Goal: Task Accomplishment & Management: Complete application form

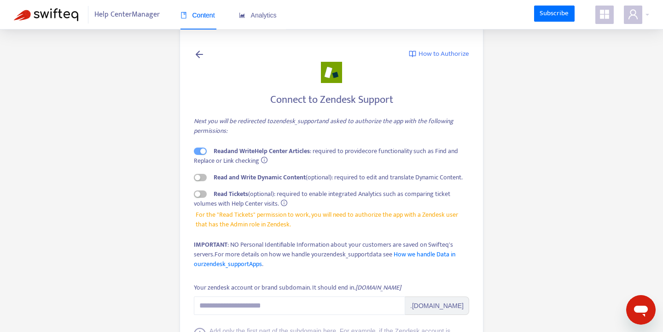
click at [132, 14] on span "Help Center Manager" at bounding box center [126, 15] width 65 height 18
click at [197, 50] on icon at bounding box center [199, 54] width 11 height 12
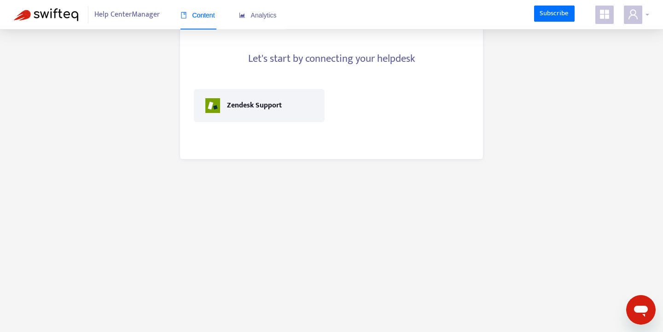
click at [633, 15] on icon "user" at bounding box center [633, 14] width 9 height 10
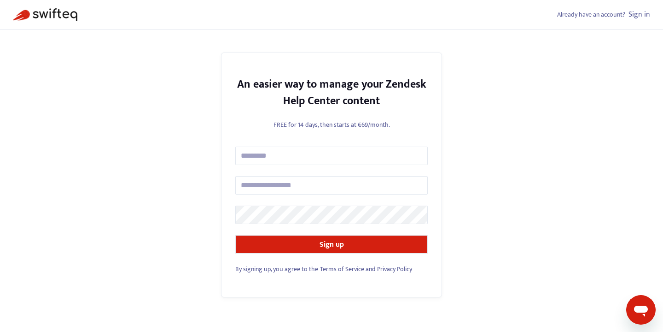
click at [639, 13] on link "Sign in" at bounding box center [640, 14] width 22 height 12
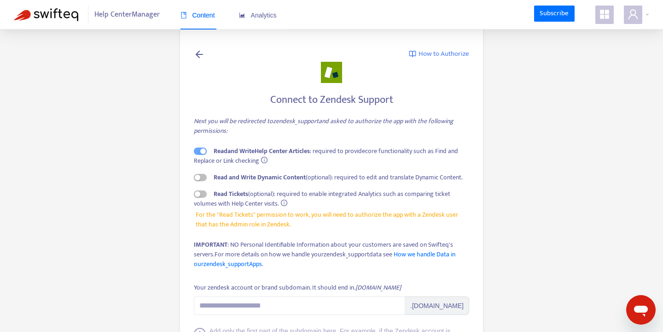
click at [203, 53] on icon at bounding box center [199, 54] width 11 height 12
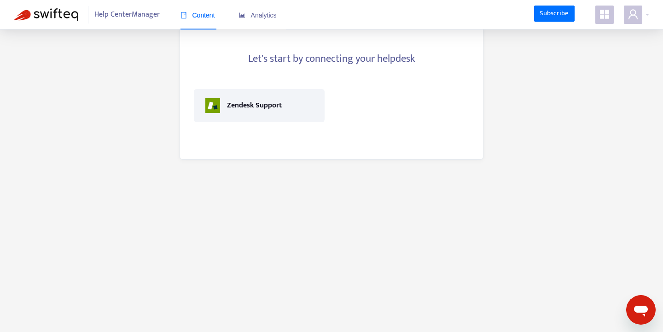
click at [131, 18] on span "Help Center Manager" at bounding box center [126, 15] width 65 height 18
click at [100, 16] on span "Help Center Manager" at bounding box center [126, 15] width 65 height 18
click at [63, 13] on img at bounding box center [46, 14] width 65 height 13
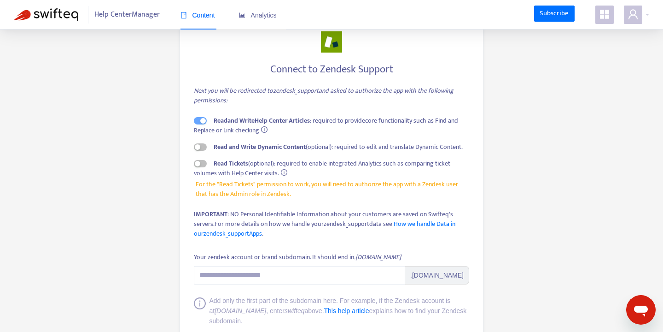
scroll to position [30, 0]
click at [641, 21] on span at bounding box center [633, 15] width 18 height 18
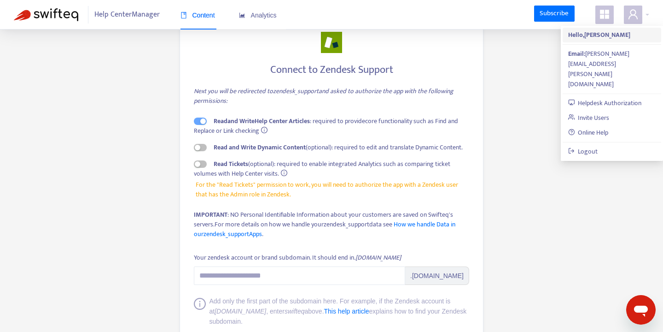
click at [618, 33] on span "Hello, Kylie Ryan" at bounding box center [613, 35] width 88 height 10
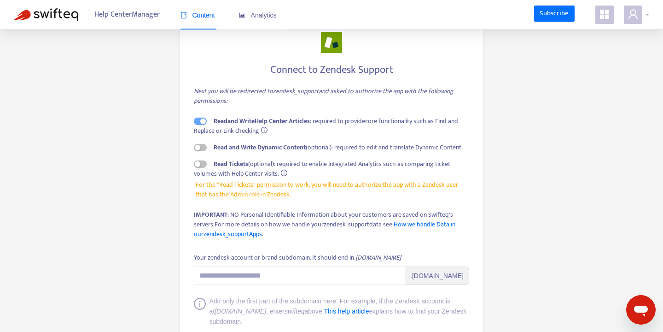
click at [645, 12] on div at bounding box center [636, 15] width 25 height 18
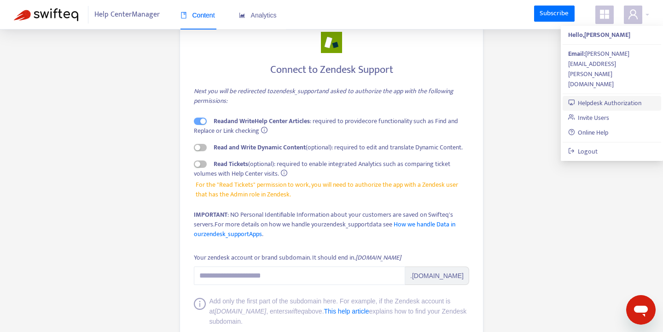
click at [619, 98] on link "Helpdesk Authorization" at bounding box center [606, 103] width 74 height 11
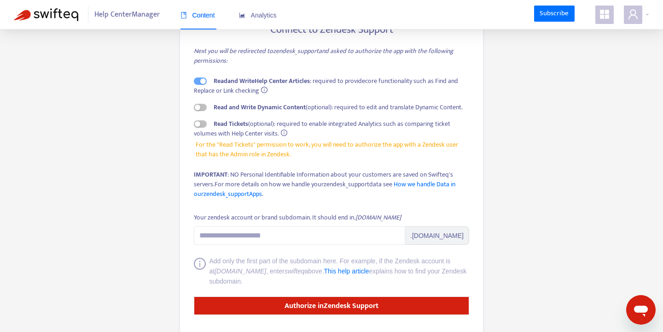
scroll to position [101, 0]
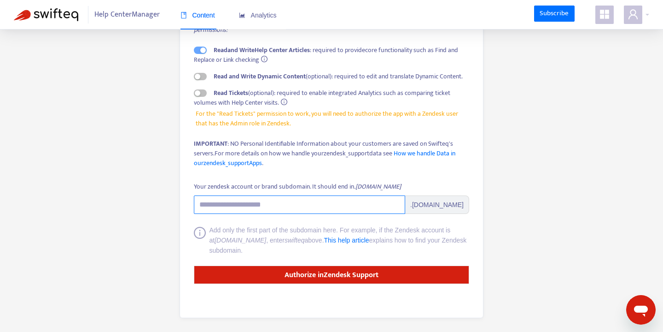
click at [293, 204] on input "Your zendesk account or brand subdomain. It should end in .zendesk.com" at bounding box center [299, 204] width 211 height 18
click at [211, 203] on input "**********" at bounding box center [299, 204] width 211 height 18
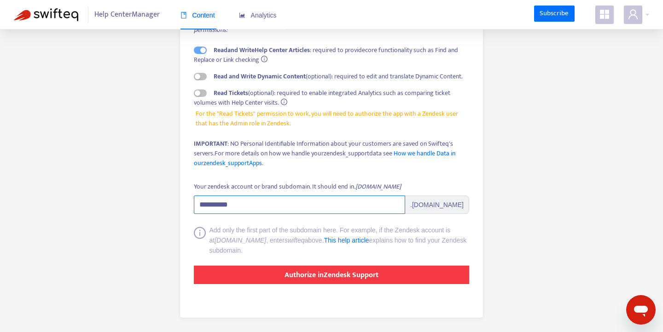
type input "**********"
click at [351, 277] on strong "Authorize in Zendesk Support" at bounding box center [332, 275] width 94 height 12
